Goal: Task Accomplishment & Management: Use online tool/utility

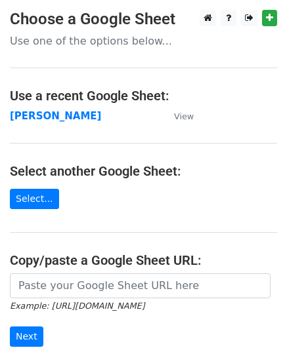
click at [20, 119] on strong "[PERSON_NAME]" at bounding box center [55, 116] width 91 height 12
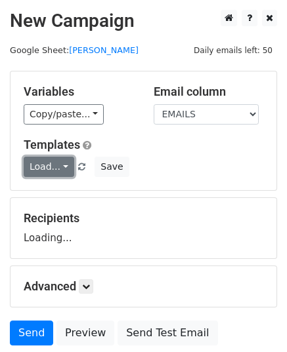
click at [50, 167] on link "Load..." at bounding box center [49, 167] width 51 height 20
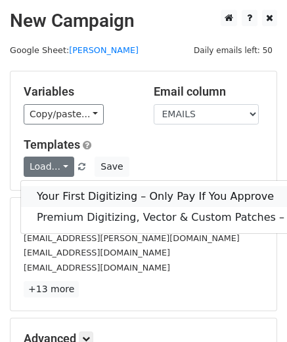
click at [115, 190] on link "Your First Digitizing – Only Pay If You Approve" at bounding box center [220, 196] width 398 height 21
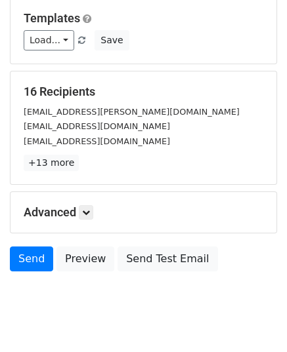
scroll to position [155, 0]
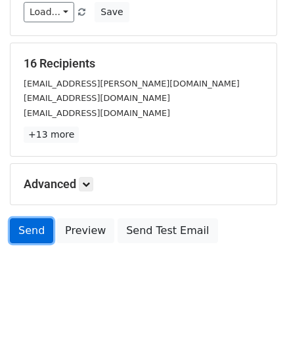
click at [25, 228] on link "Send" at bounding box center [31, 230] width 43 height 25
